Goal: Navigation & Orientation: Understand site structure

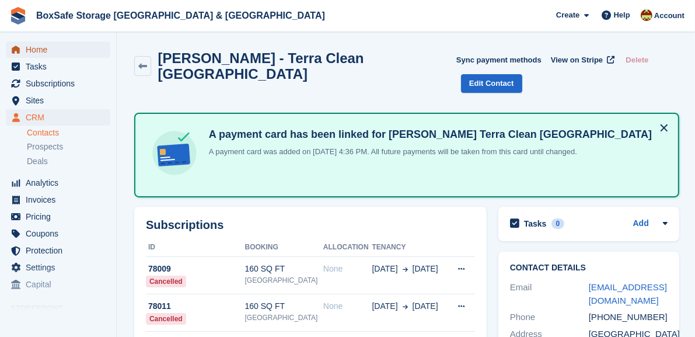
click at [46, 53] on span "Home" at bounding box center [61, 49] width 70 height 16
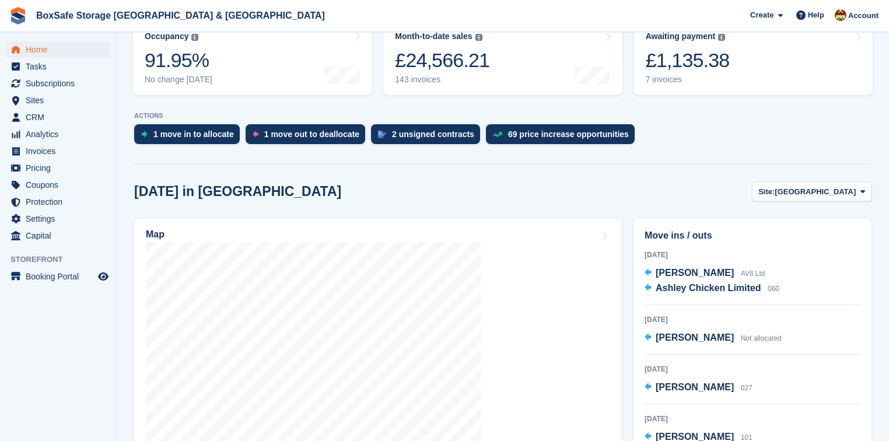
scroll to position [233, 0]
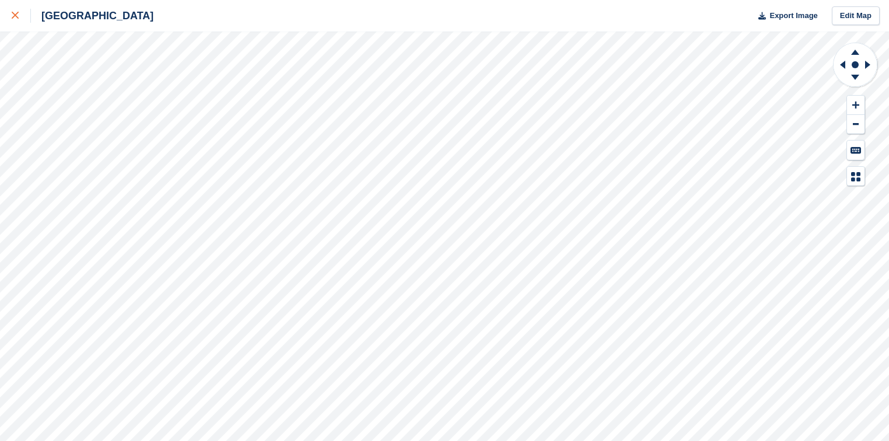
click at [22, 12] on div at bounding box center [21, 16] width 19 height 14
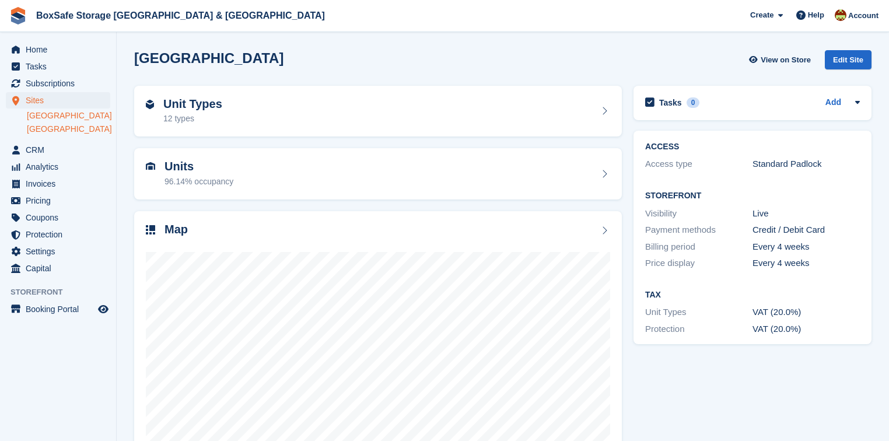
click at [48, 132] on link "Portland" at bounding box center [68, 129] width 83 height 11
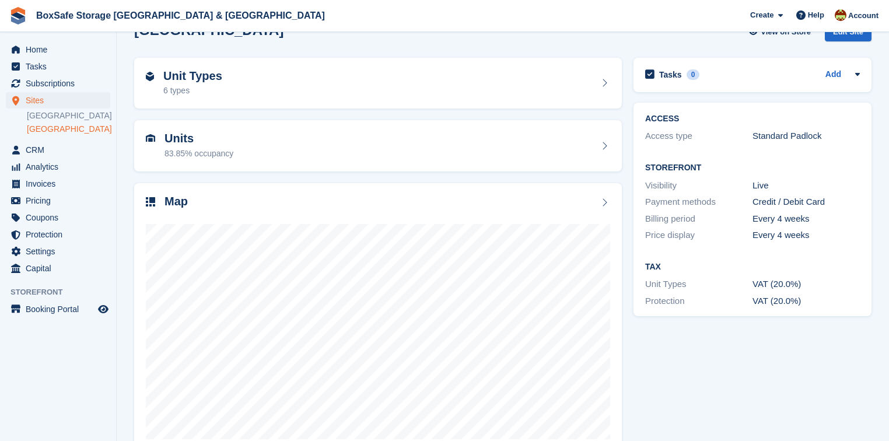
scroll to position [56, 0]
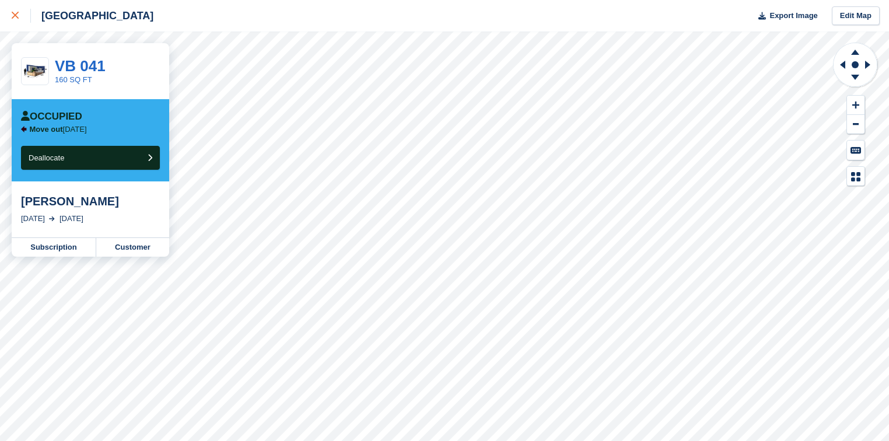
click at [20, 16] on div at bounding box center [21, 16] width 19 height 14
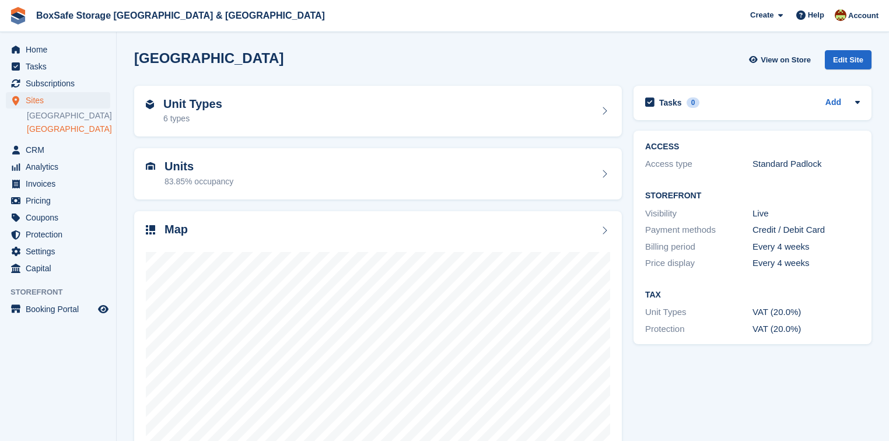
drag, startPoint x: 57, startPoint y: 115, endPoint x: 65, endPoint y: 129, distance: 16.5
click at [57, 115] on link "[GEOGRAPHIC_DATA]" at bounding box center [68, 115] width 83 height 11
